Goal: Find specific page/section: Find specific page/section

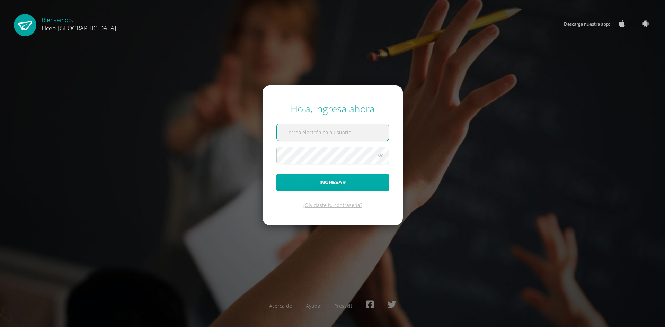
type input "sonia.calo@liceoguatemala.edu.gt"
click at [312, 178] on button "Ingresar" at bounding box center [332, 183] width 113 height 18
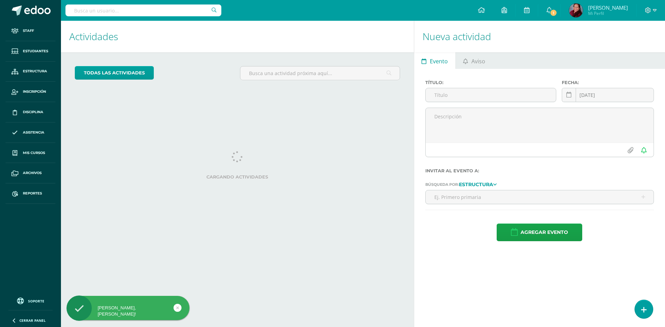
click at [32, 48] on span "Estudiantes" at bounding box center [35, 51] width 25 height 6
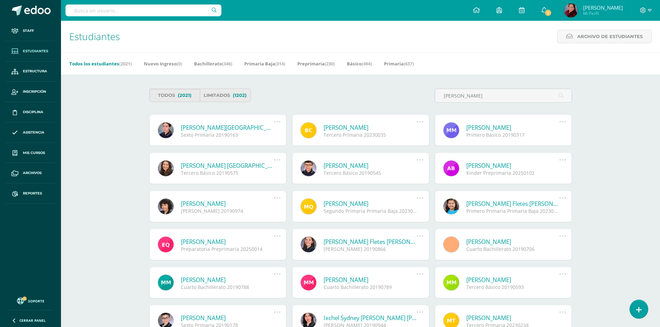
type input "Maryan"
click at [242, 129] on link "Maryann Sofía Asturias Bustamante" at bounding box center [227, 128] width 93 height 8
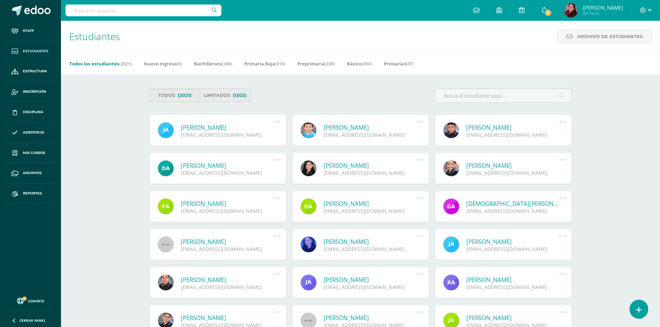
type input "[PERSON_NAME]"
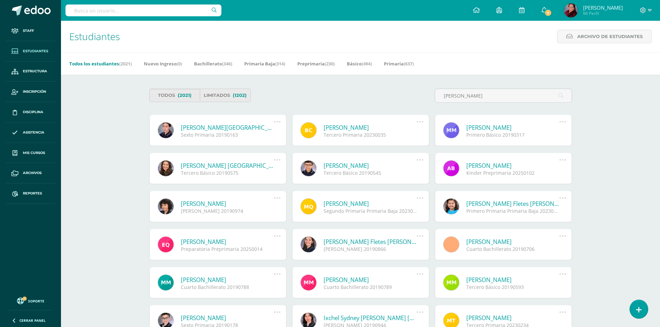
drag, startPoint x: 179, startPoint y: 129, endPoint x: 272, endPoint y: 128, distance: 93.5
click at [272, 128] on div "[PERSON_NAME][GEOGRAPHIC_DATA] Sexto Primaria 20190163" at bounding box center [219, 131] width 119 height 15
copy link "[PERSON_NAME][GEOGRAPHIC_DATA]"
